Goal: Transaction & Acquisition: Obtain resource

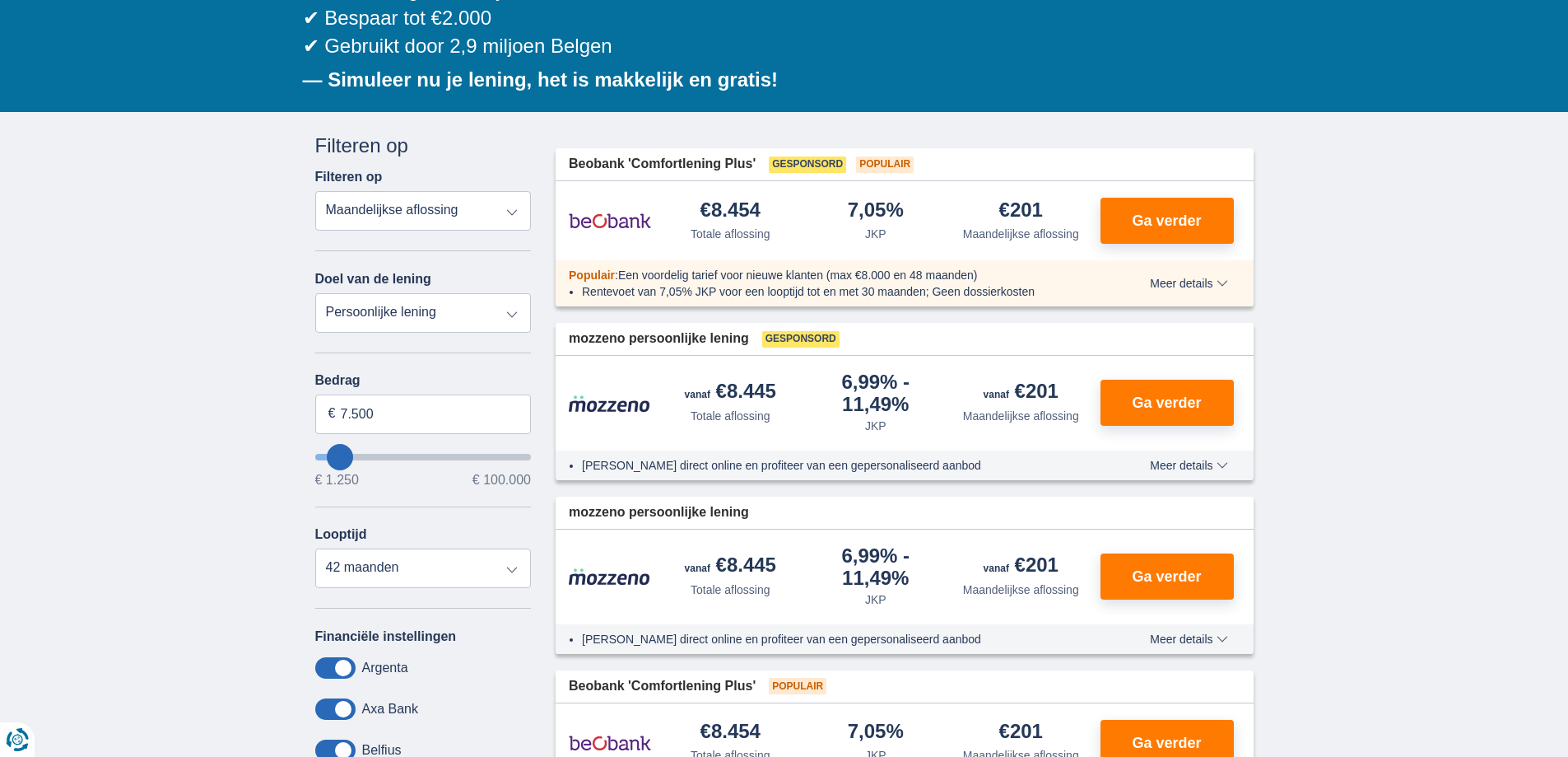
scroll to position [247, 0]
select select "vehicleLoan"
click at [315, 293] on select "Persoonlijke lening Auto Moto / fiets Mobilhome / caravan Renovatie Energie Sch…" at bounding box center [423, 313] width 217 height 40
select select "3-4"
type input "15.000"
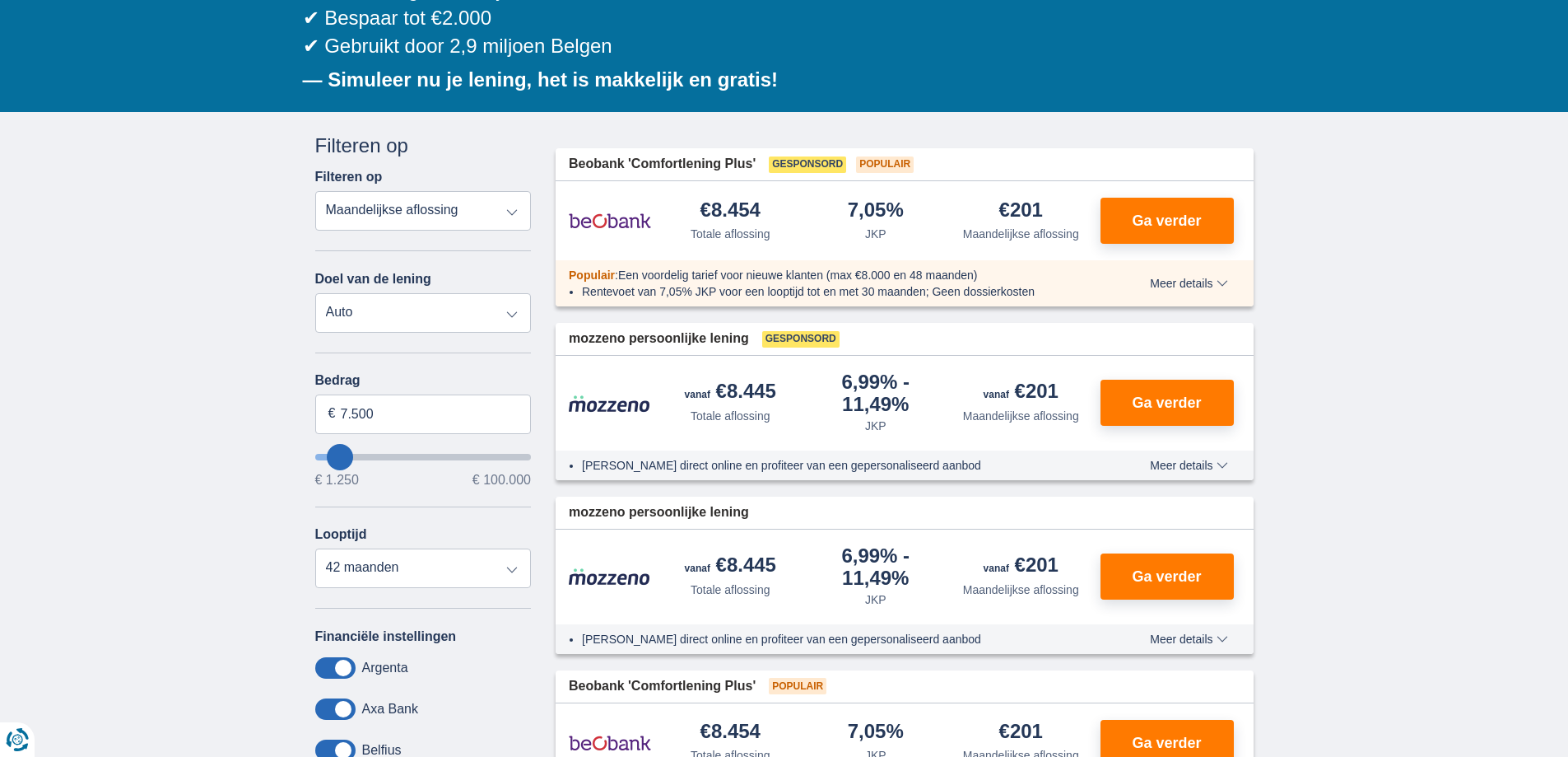
type input "15250"
select select "60"
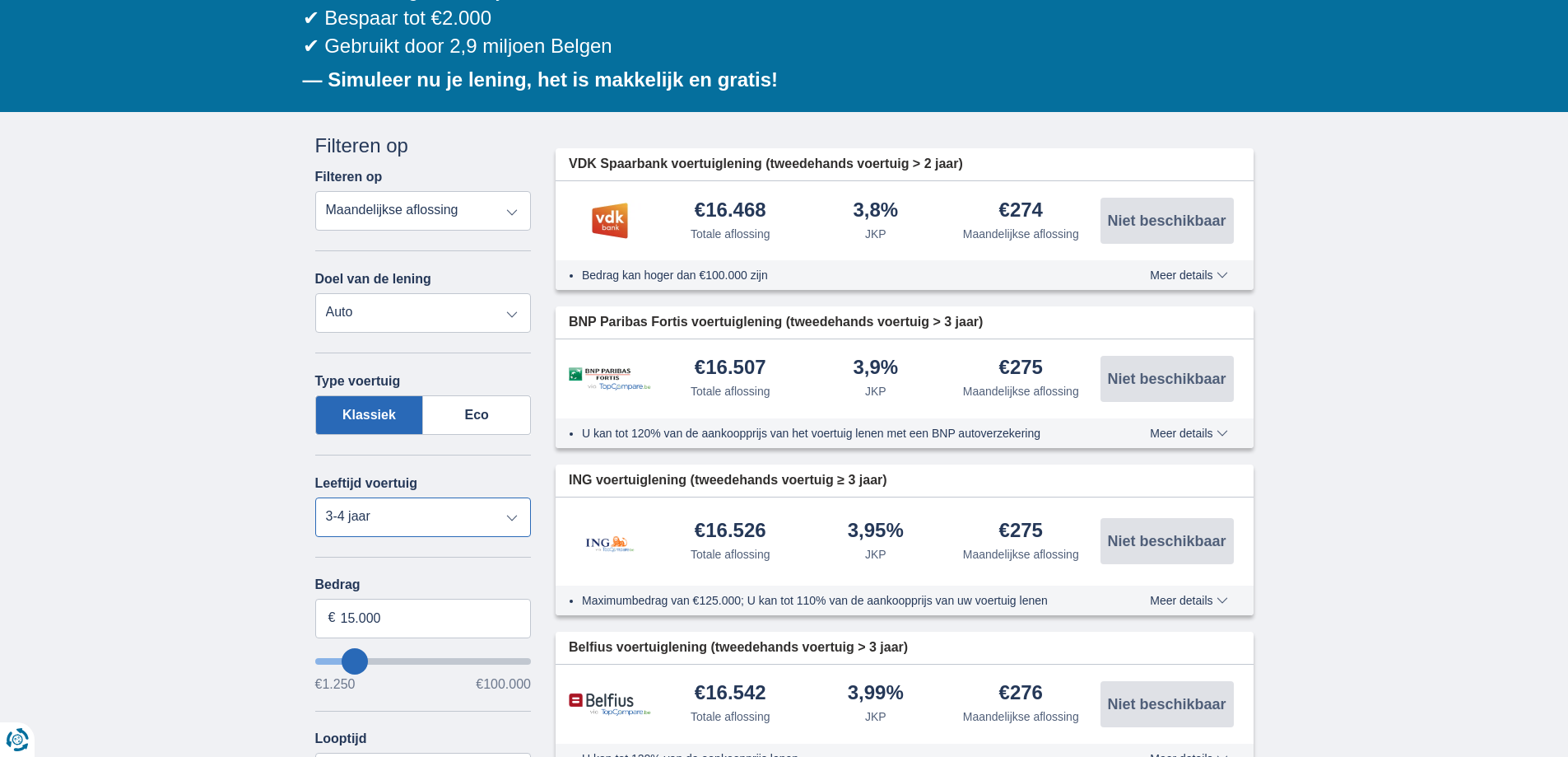
click at [376, 522] on select "Nieuw 0-1 jaar 1-2 jaar 2-3 jaar 3-4 jaar 4-5 jaar 5+ jaar" at bounding box center [423, 517] width 217 height 40
select select "new"
click at [315, 497] on select "Nieuw 0-1 jaar 1-2 jaar 2-3 jaar 3-4 jaar 4-5 jaar 5+ jaar" at bounding box center [423, 517] width 217 height 40
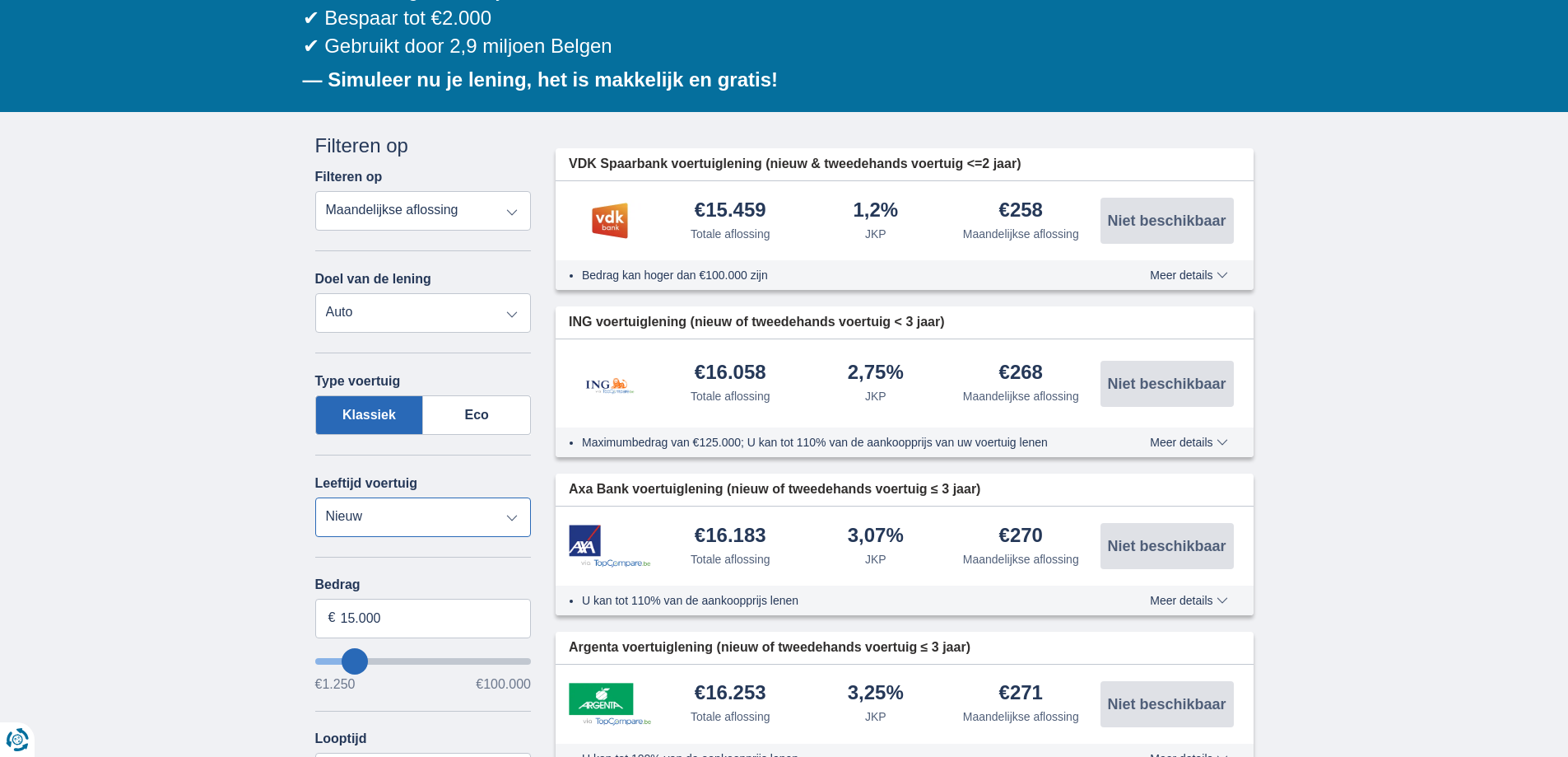
scroll to position [329, 0]
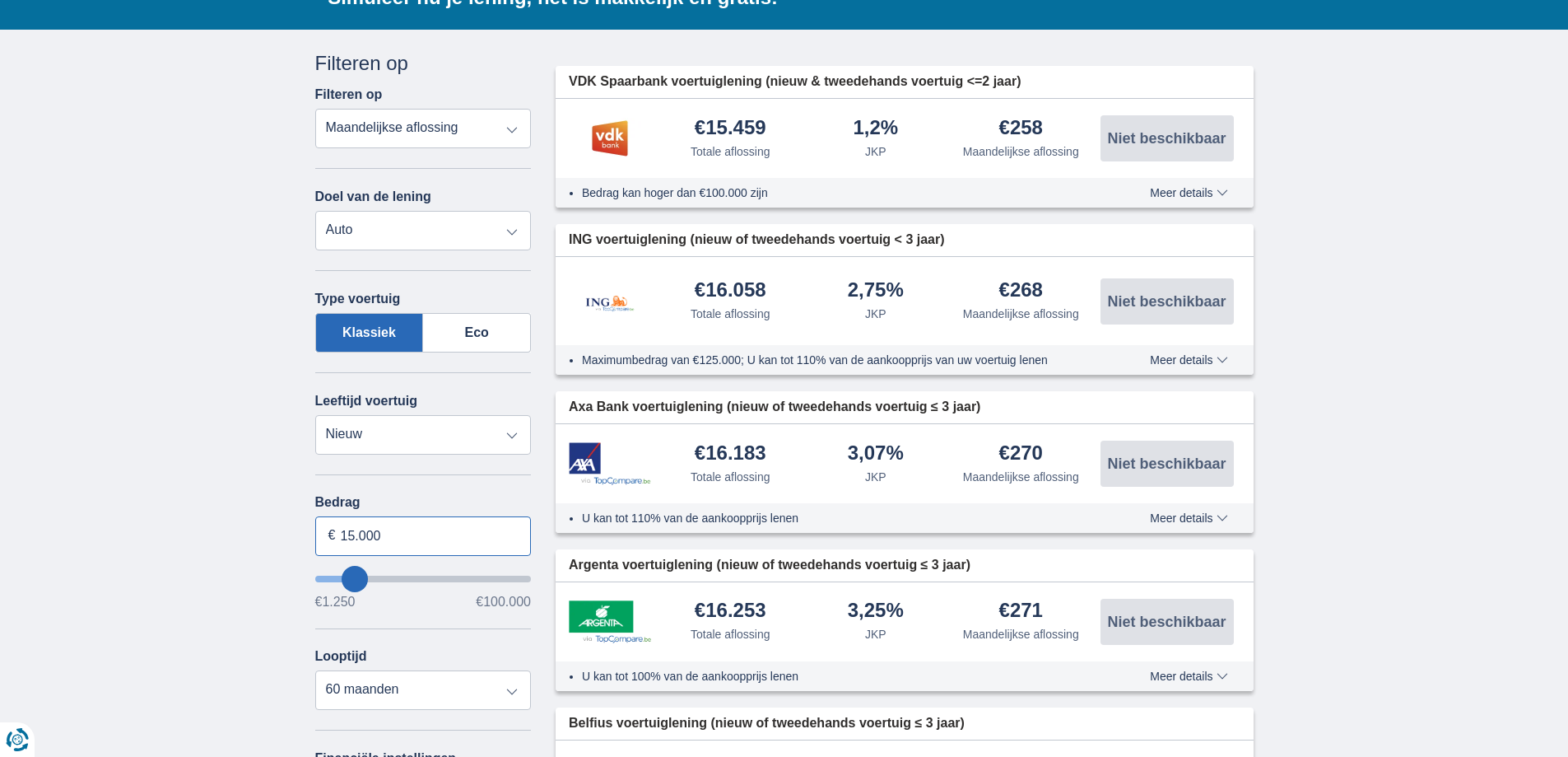
type input "40.729"
type input "40250"
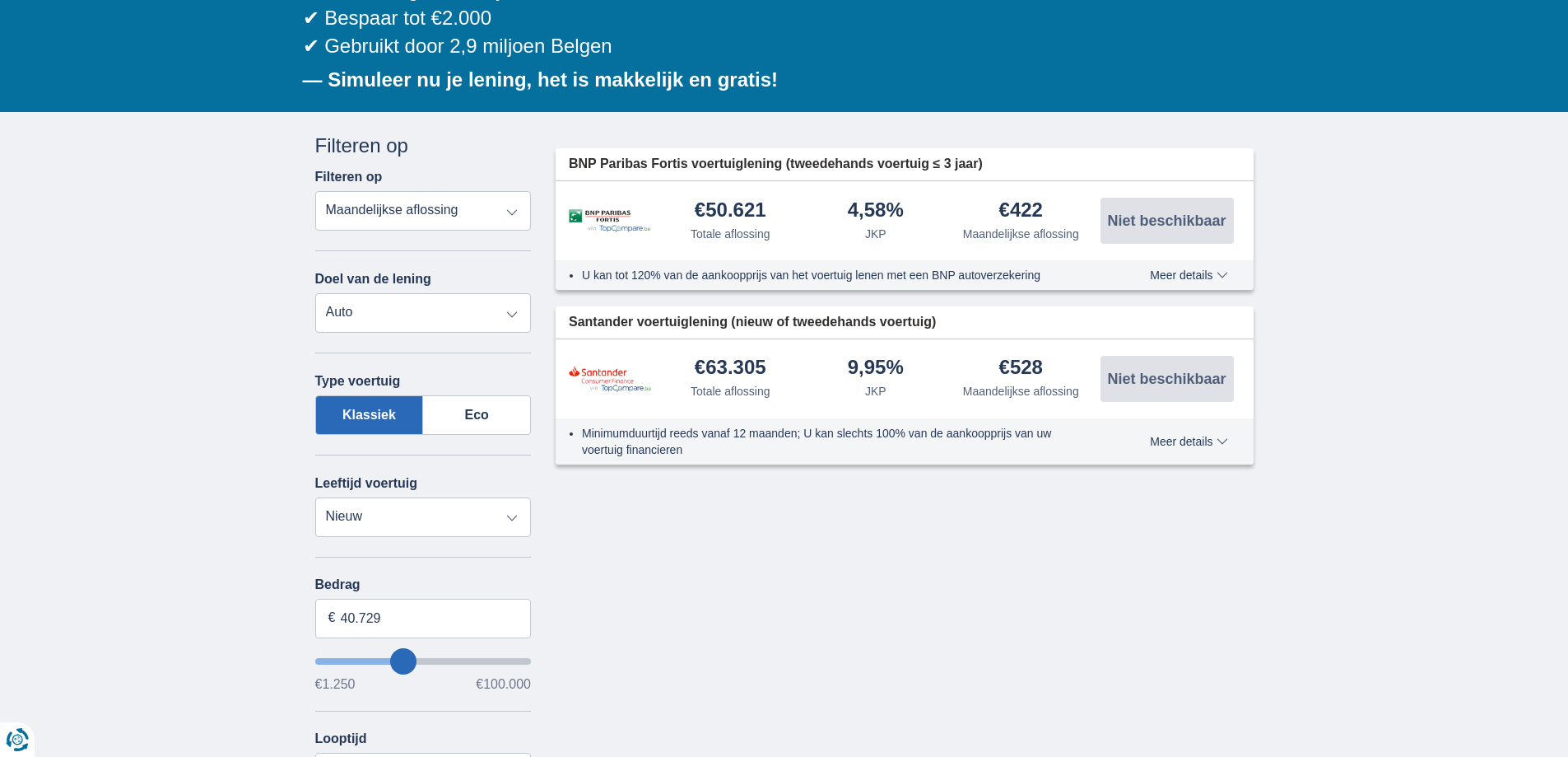
scroll to position [494, 0]
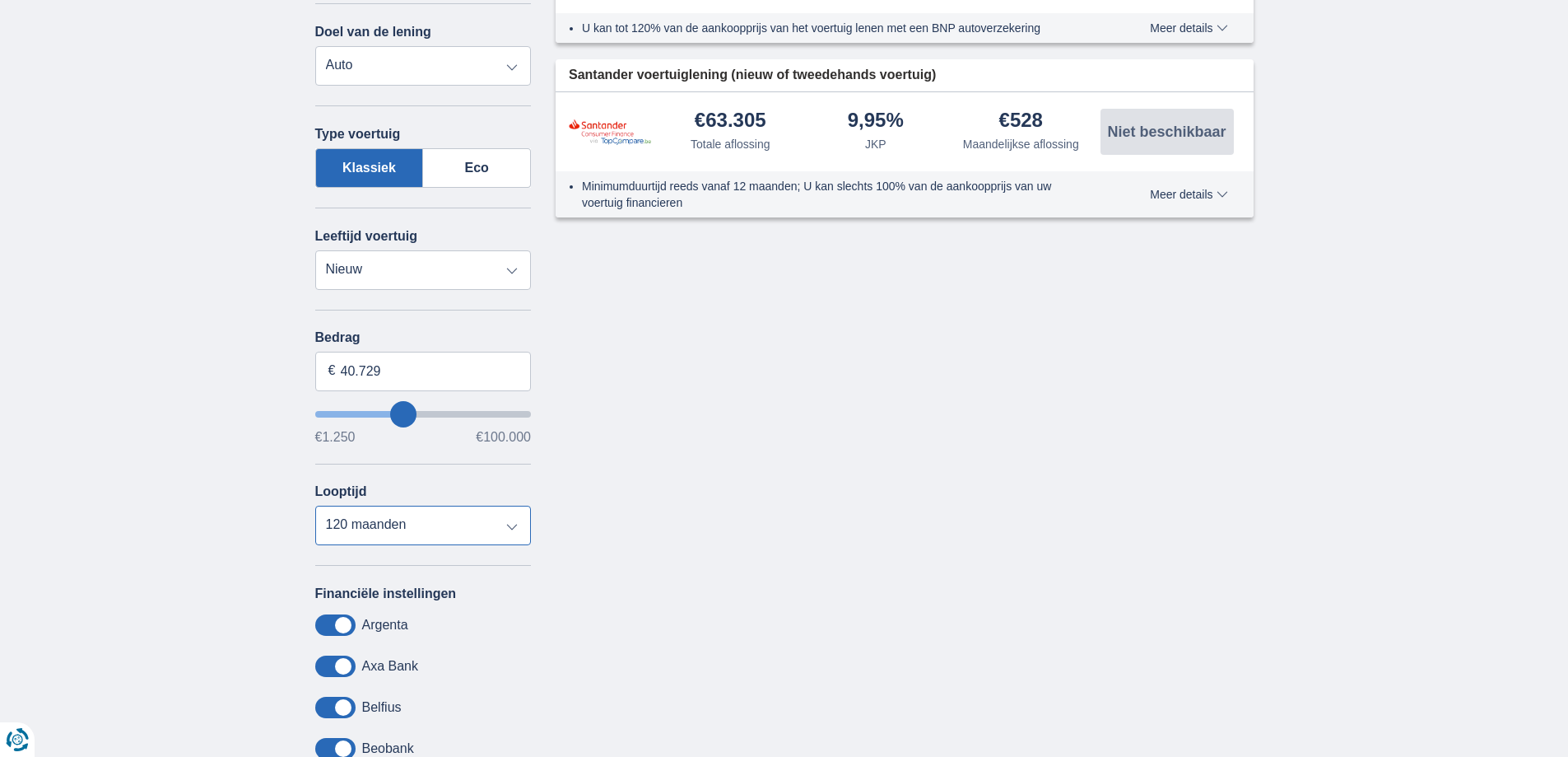
click at [382, 538] on select "12 maanden 18 maanden 24 maanden 30 maanden 36 maanden 42 maanden 48 maanden 60…" at bounding box center [423, 526] width 217 height 40
select select "60"
click at [315, 506] on select "12 maanden 18 maanden 24 maanden 30 maanden 36 maanden 42 maanden 48 maanden 60…" at bounding box center [423, 526] width 217 height 40
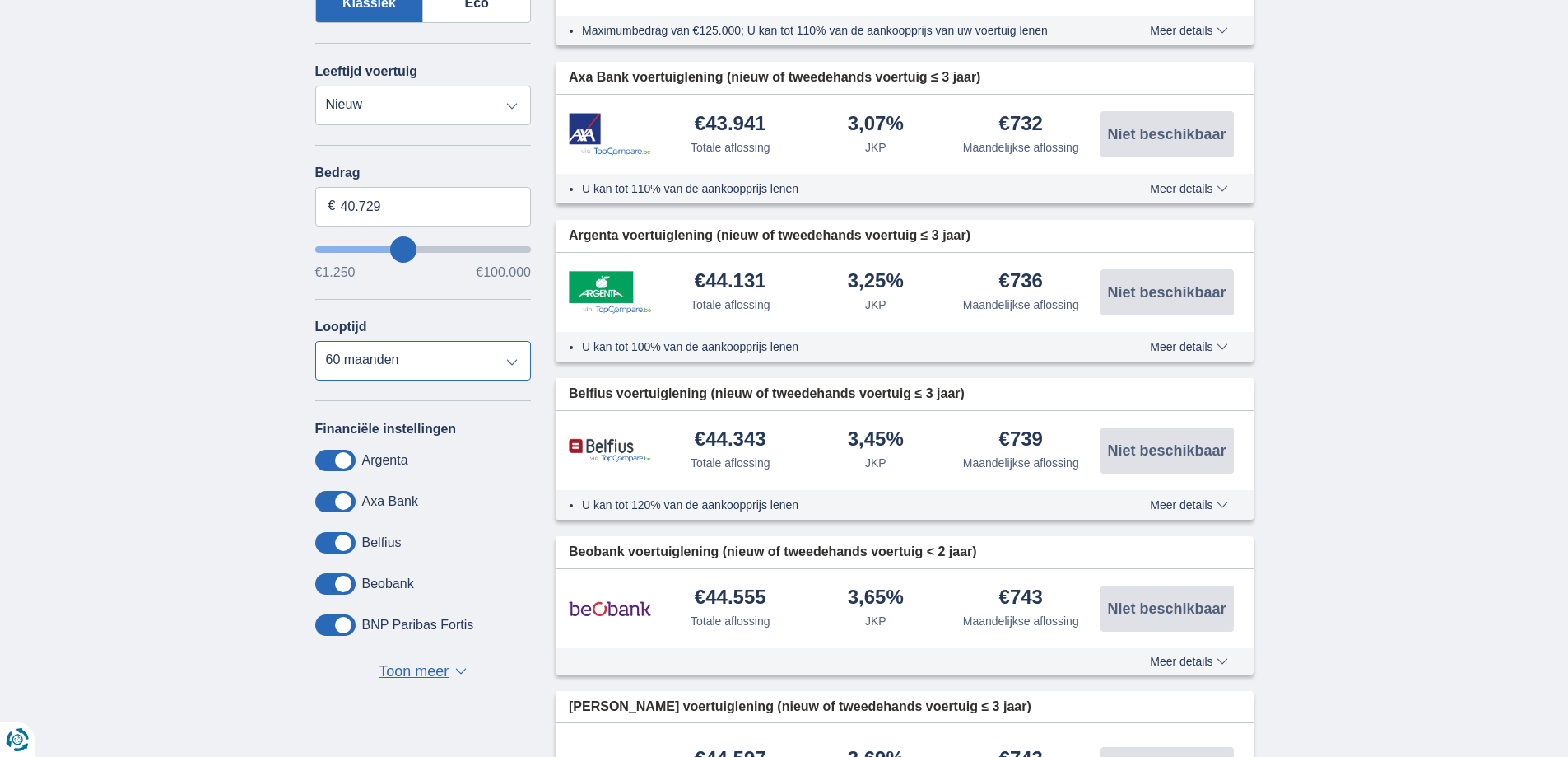
scroll to position [411, 0]
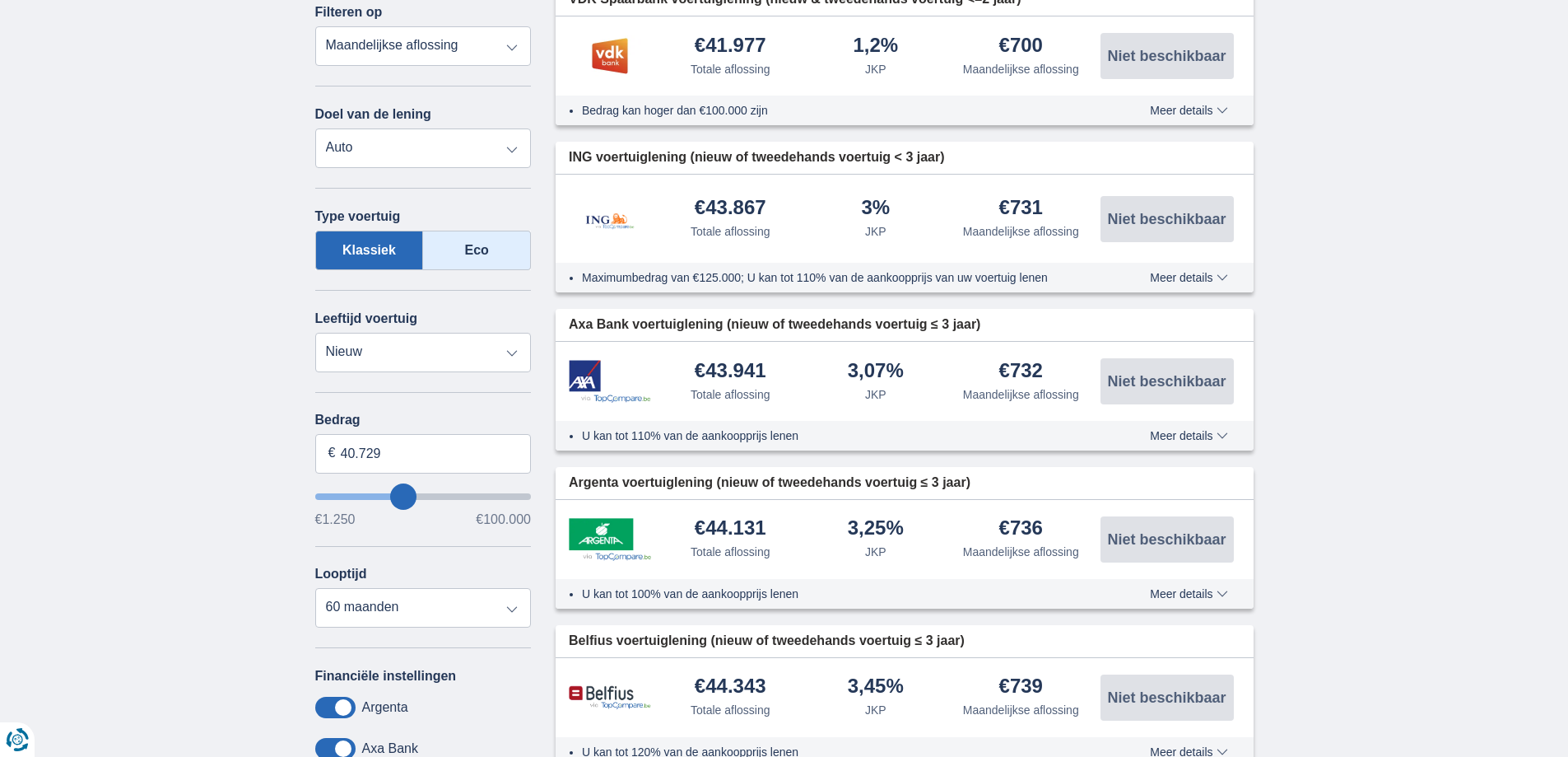
click at [481, 254] on label "Eco" at bounding box center [477, 251] width 108 height 40
click at [0, 0] on input "Eco" at bounding box center [0, 0] width 0 height 0
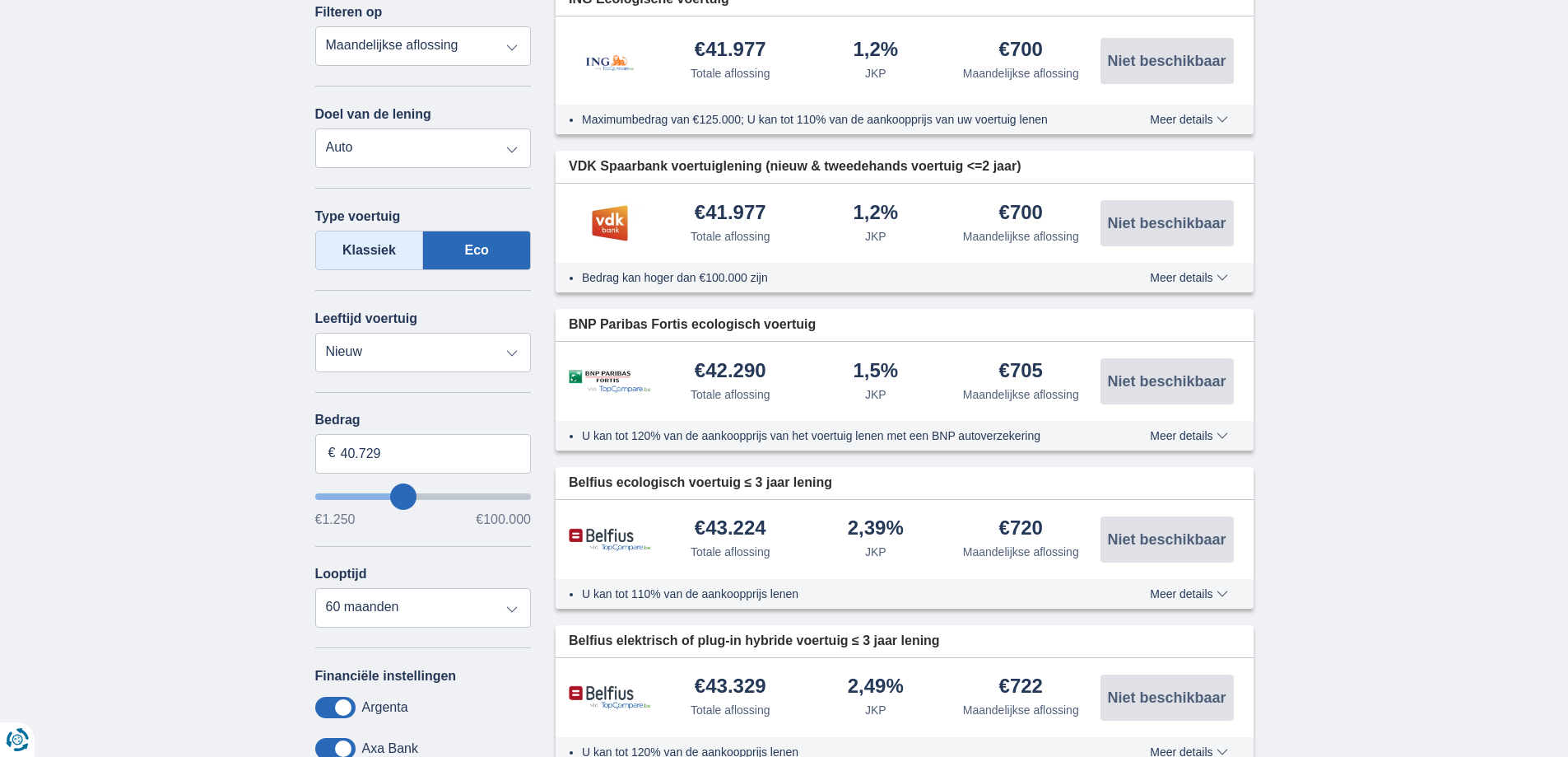
click at [345, 254] on label "Klassiek" at bounding box center [369, 251] width 108 height 40
click at [0, 0] on input "Klassiek" at bounding box center [0, 0] width 0 height 0
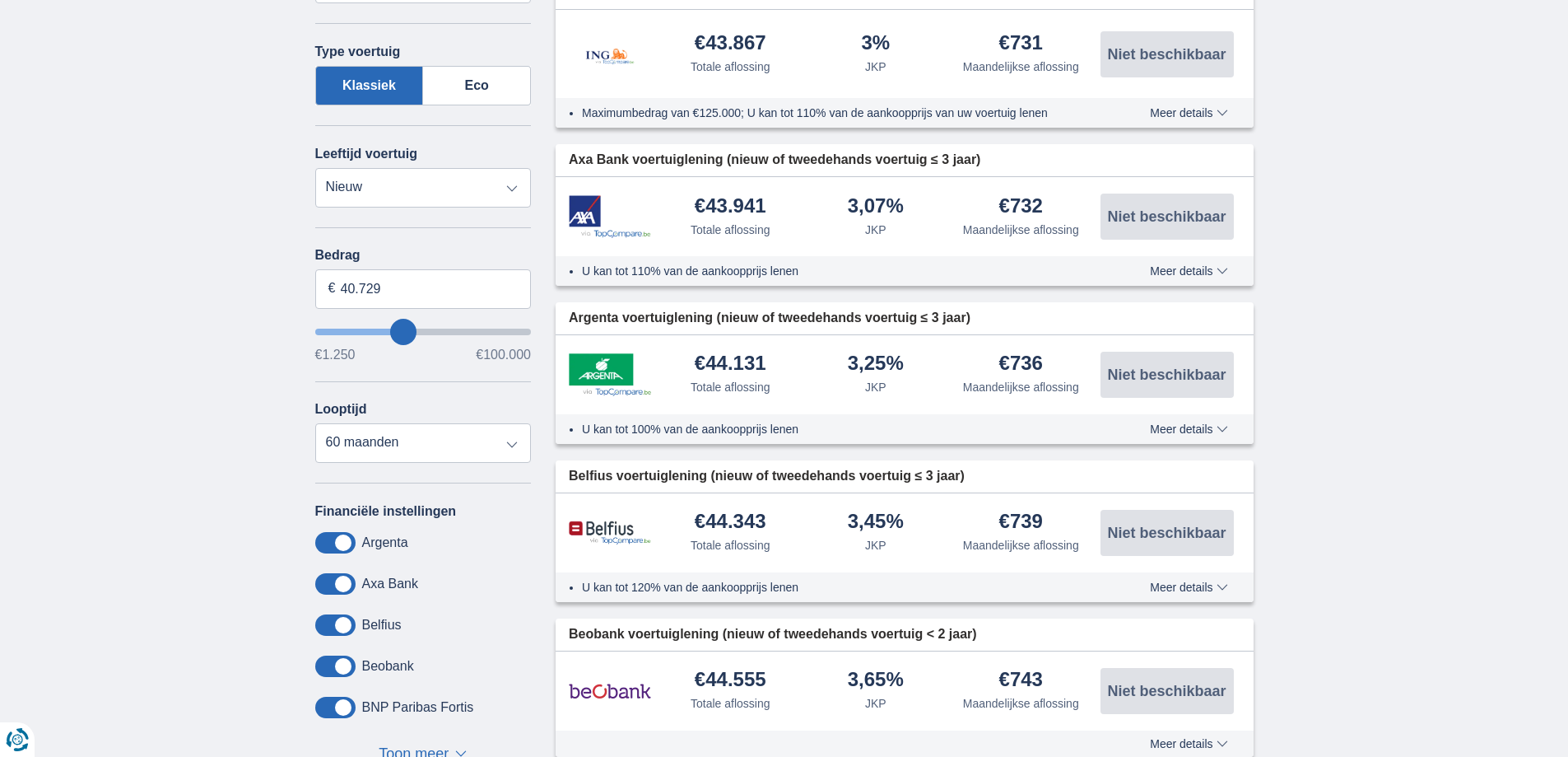
scroll to position [247, 0]
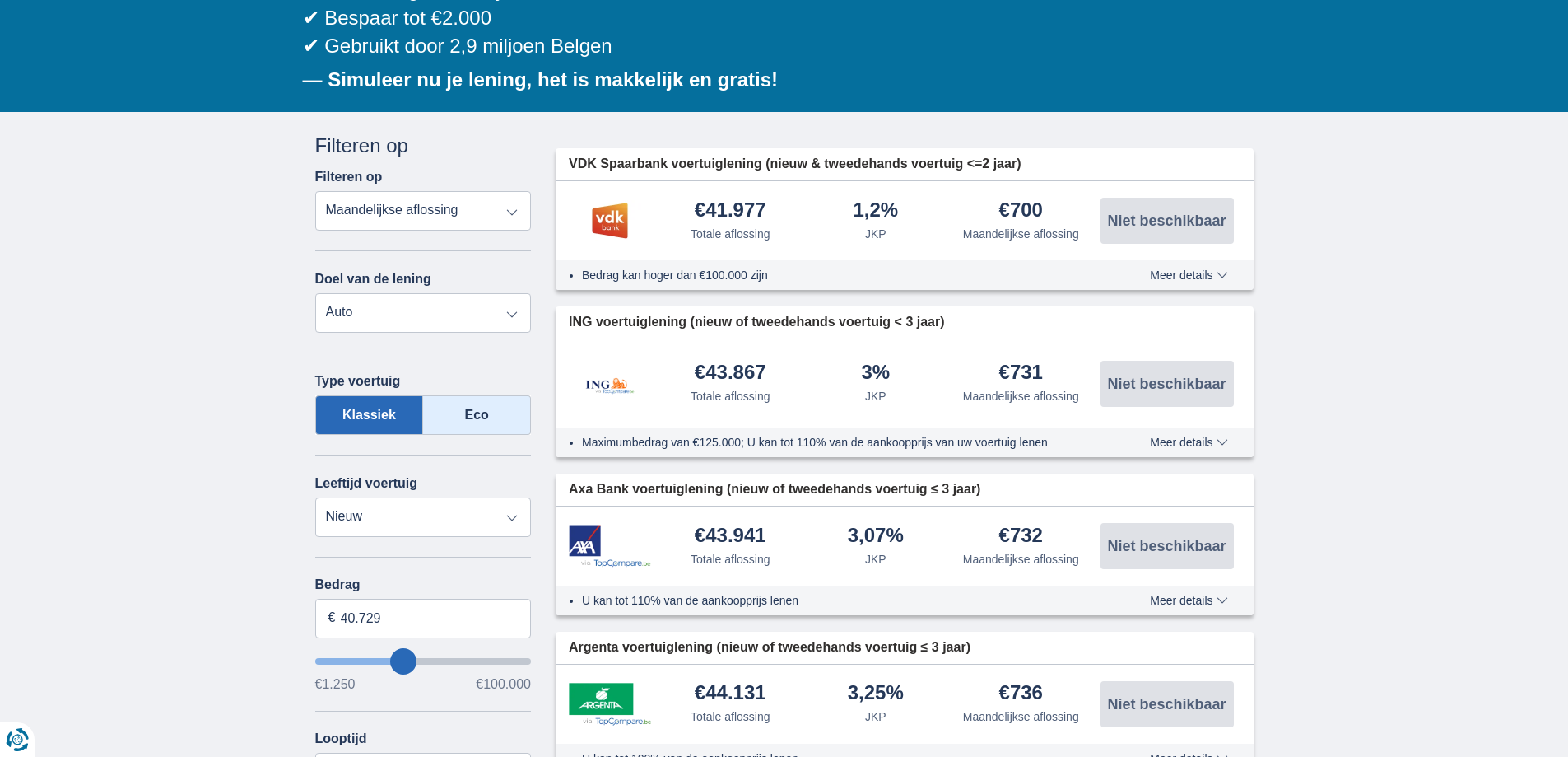
click at [471, 415] on label "Eco" at bounding box center [477, 415] width 108 height 40
click at [0, 0] on input "Eco" at bounding box center [0, 0] width 0 height 0
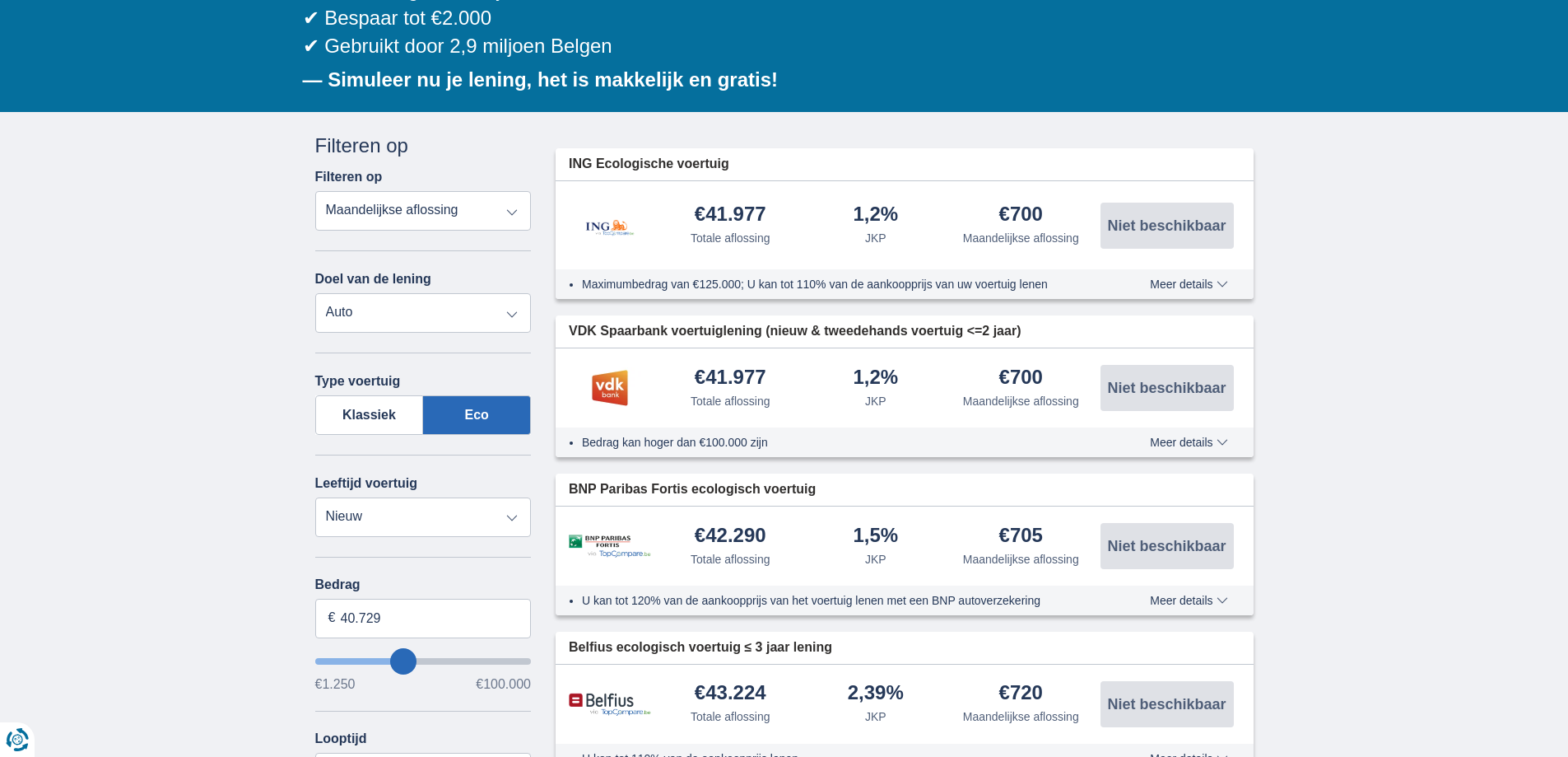
click at [390, 423] on label "Klassiek" at bounding box center [369, 415] width 108 height 40
click at [0, 0] on input "Klassiek" at bounding box center [0, 0] width 0 height 0
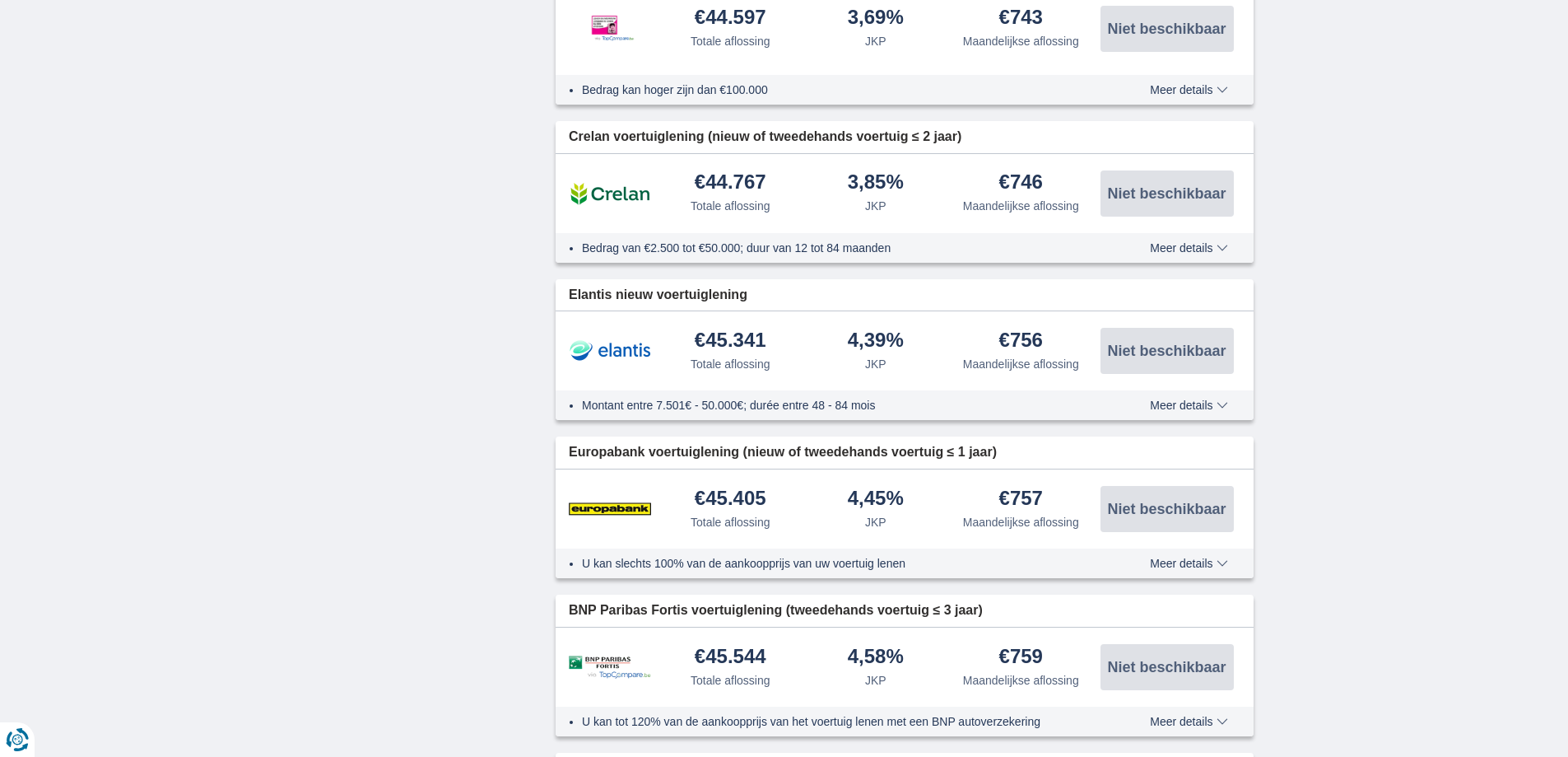
scroll to position [1565, 0]
